Goal: Information Seeking & Learning: Learn about a topic

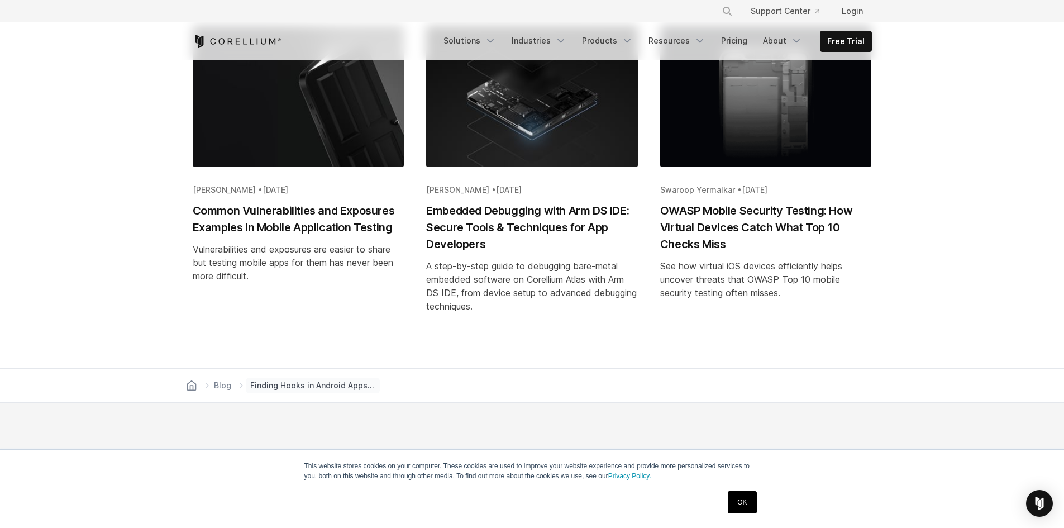
scroll to position [2289, 0]
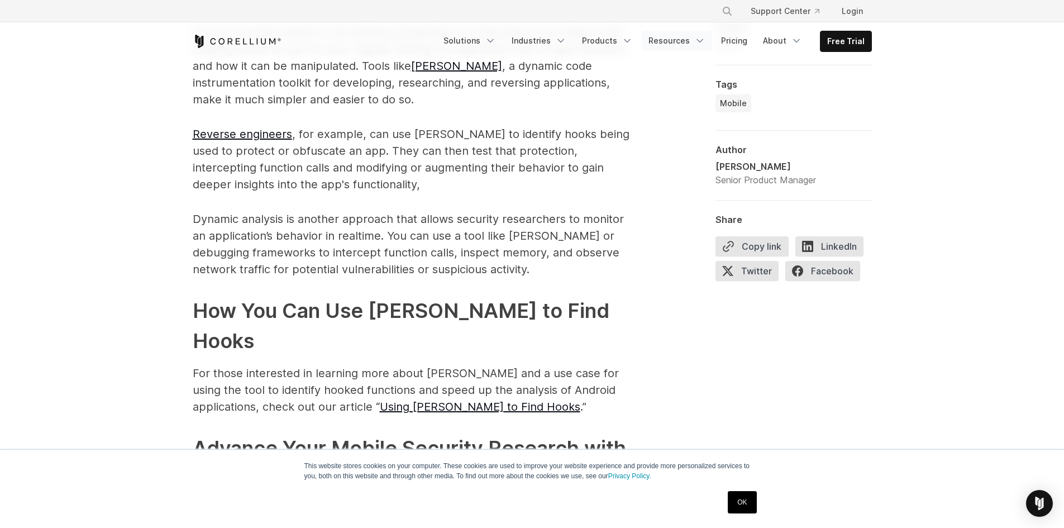
scroll to position [1563, 0]
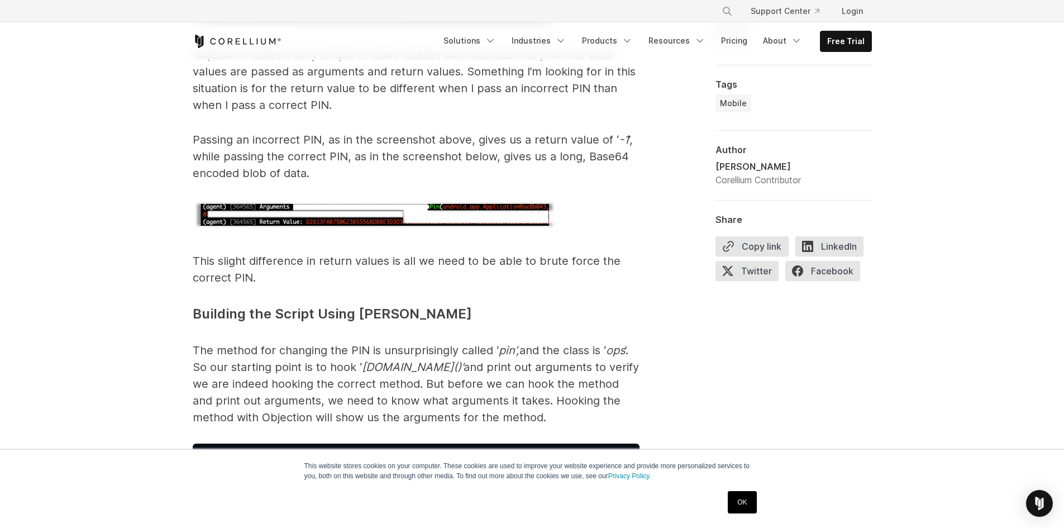
scroll to position [1619, 0]
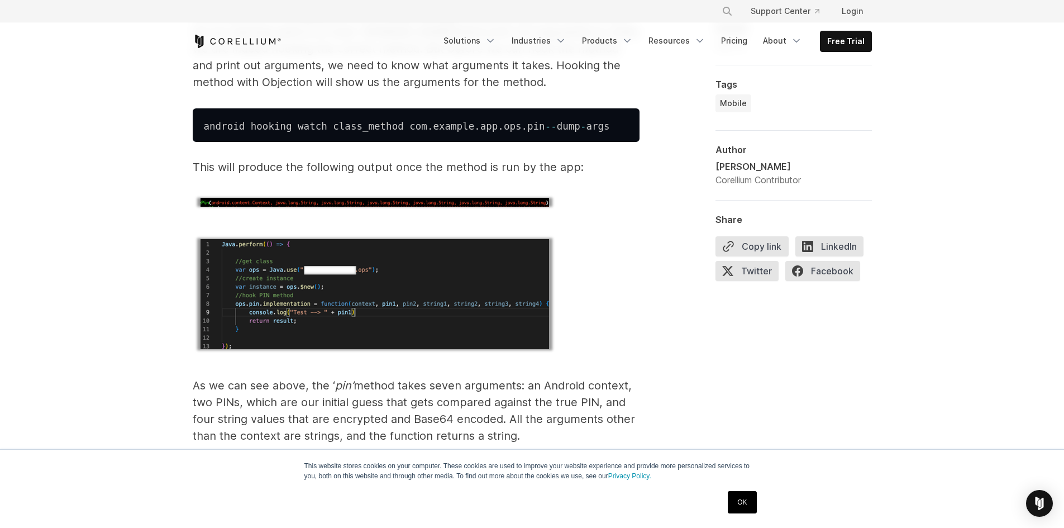
click at [448, 193] on img at bounding box center [375, 202] width 364 height 18
click at [294, 276] on img at bounding box center [375, 293] width 364 height 121
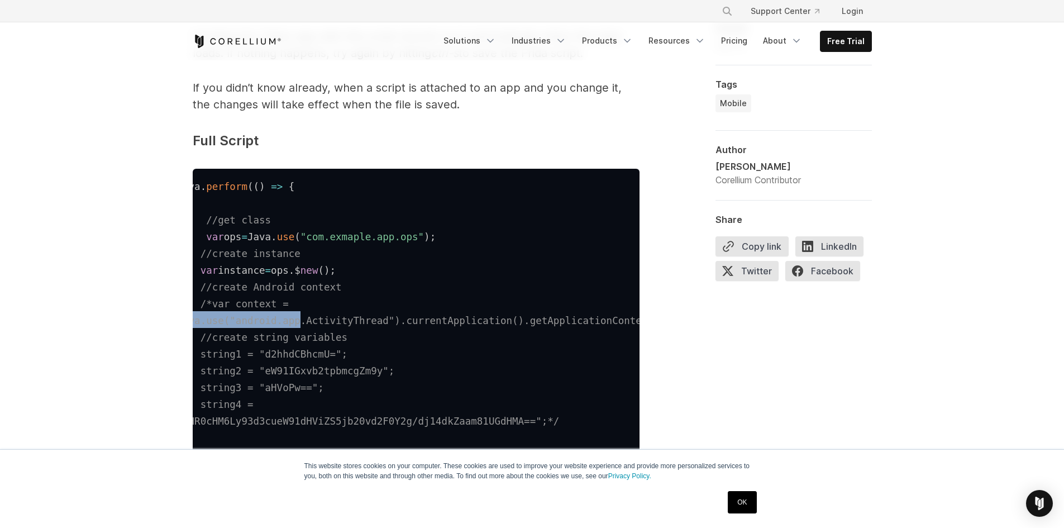
scroll to position [0, 0]
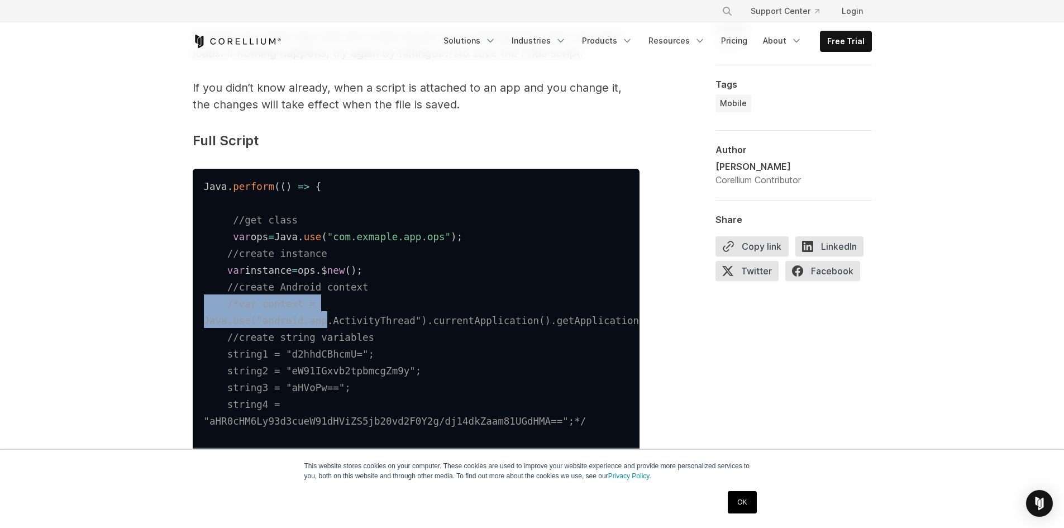
drag, startPoint x: 384, startPoint y: 243, endPoint x: 190, endPoint y: 240, distance: 193.8
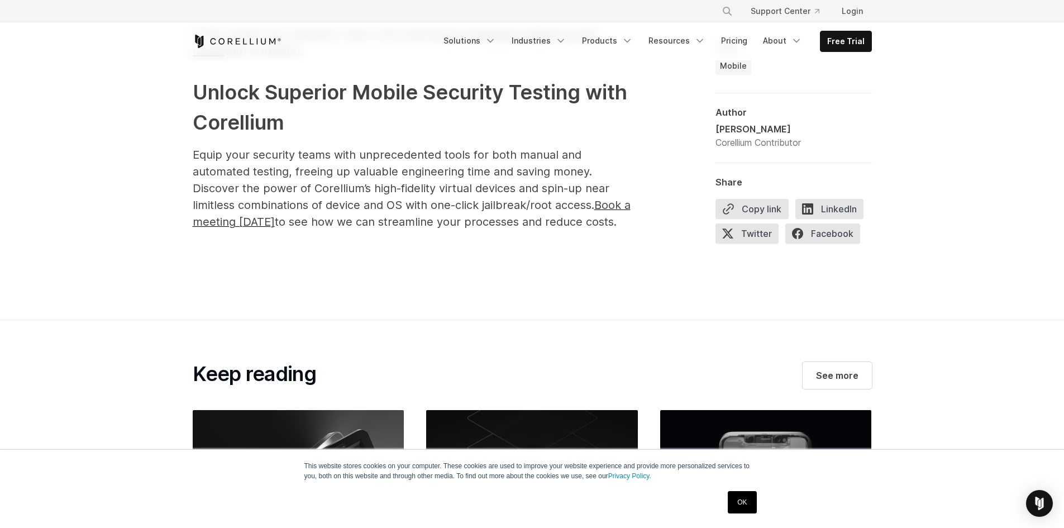
scroll to position [5974, 0]
